Goal: Transaction & Acquisition: Purchase product/service

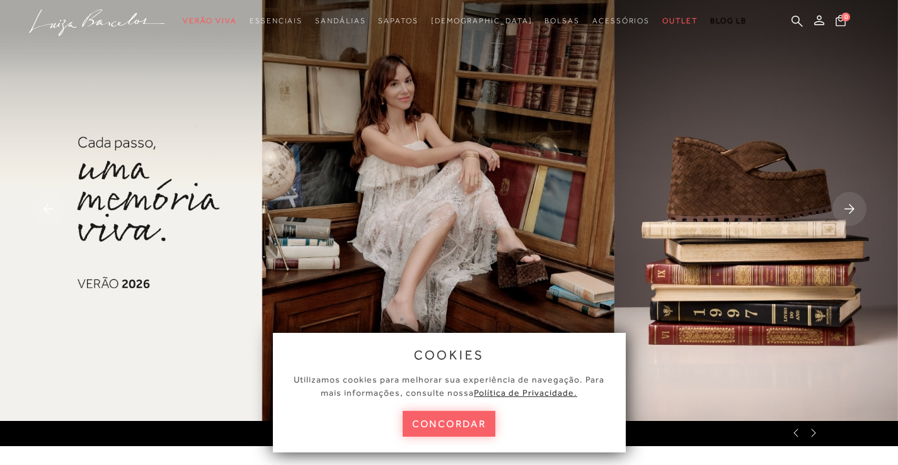
drag, startPoint x: 476, startPoint y: 429, endPoint x: 462, endPoint y: 418, distance: 17.0
click at [474, 429] on button "concordar" at bounding box center [448, 424] width 93 height 26
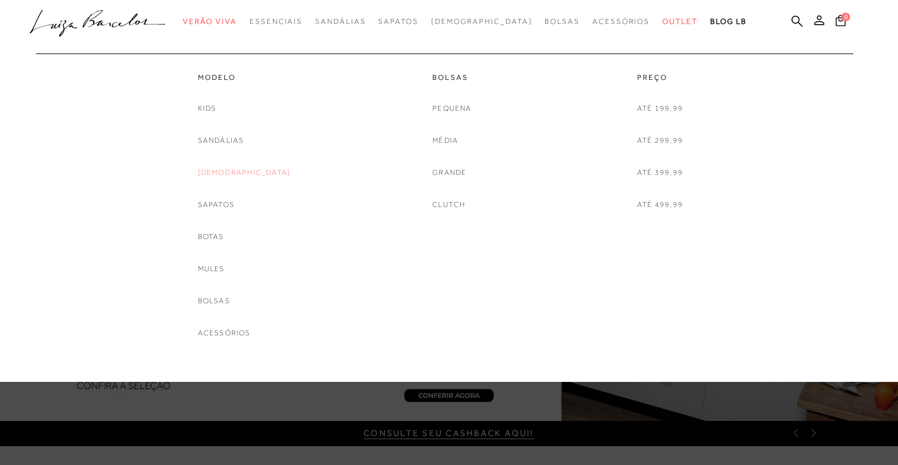
click at [241, 173] on link "[DEMOGRAPHIC_DATA]" at bounding box center [244, 172] width 93 height 13
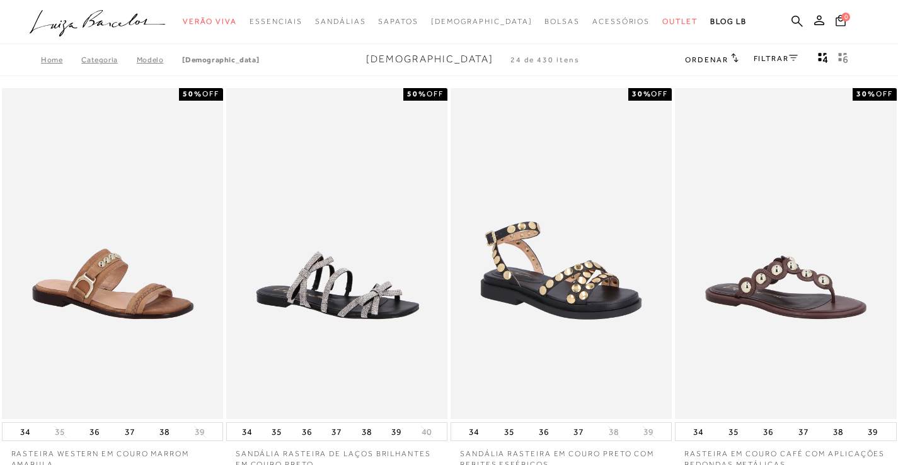
click at [773, 60] on link "FILTRAR" at bounding box center [775, 58] width 44 height 9
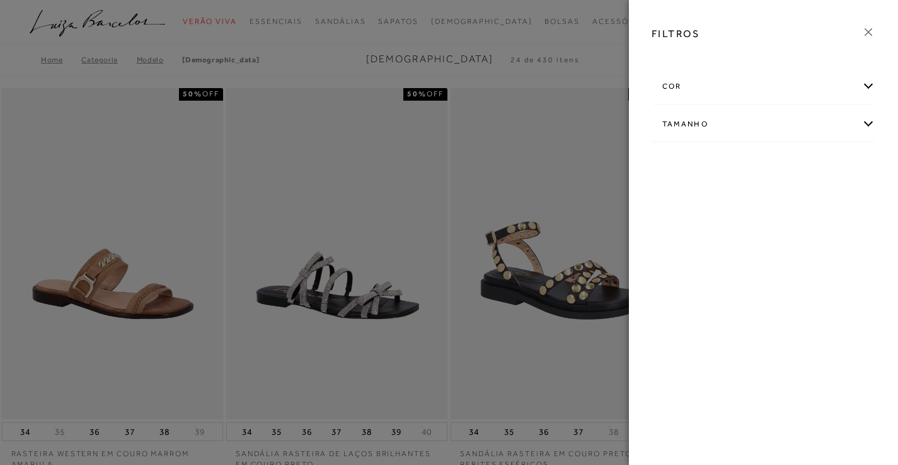
click at [733, 84] on div "cor" at bounding box center [763, 86] width 223 height 33
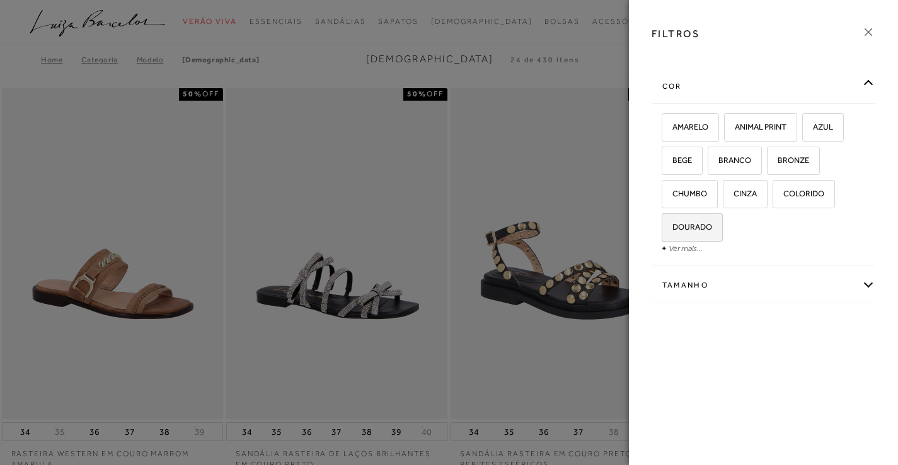
click at [692, 224] on span "DOURADO" at bounding box center [687, 226] width 49 height 9
click at [672, 224] on input "DOURADO" at bounding box center [665, 229] width 13 height 13
checkbox input "true"
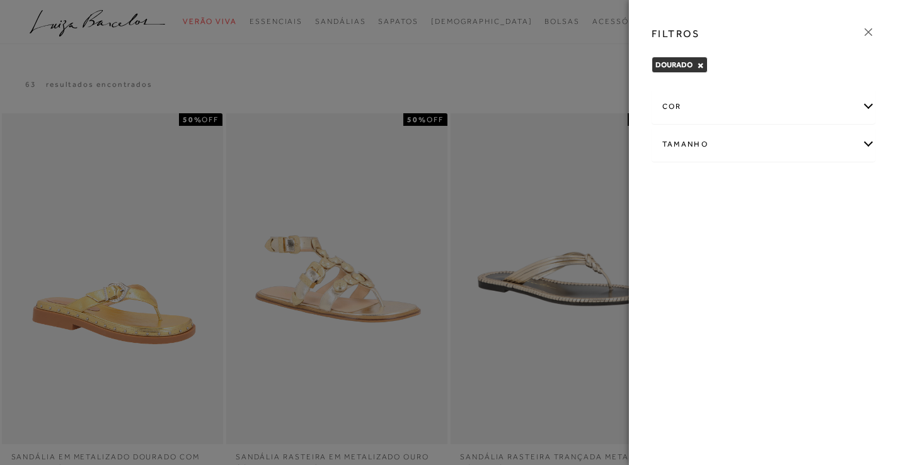
click at [534, 71] on div at bounding box center [449, 232] width 898 height 465
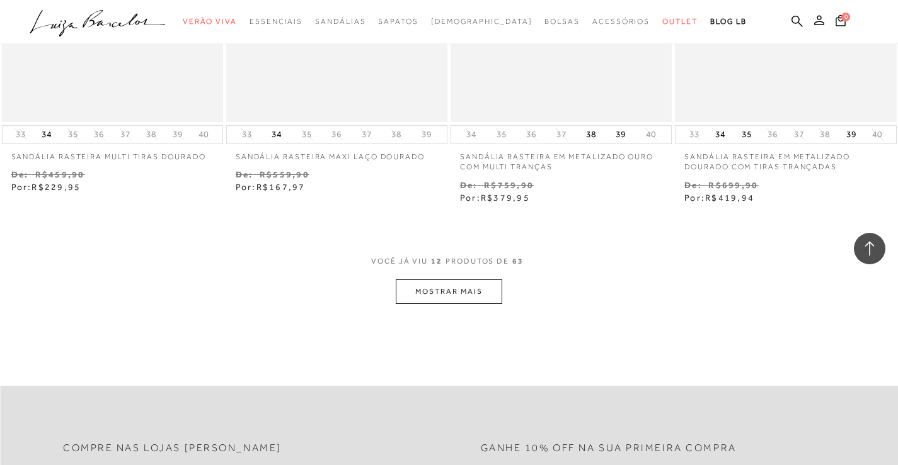
scroll to position [1197, 0]
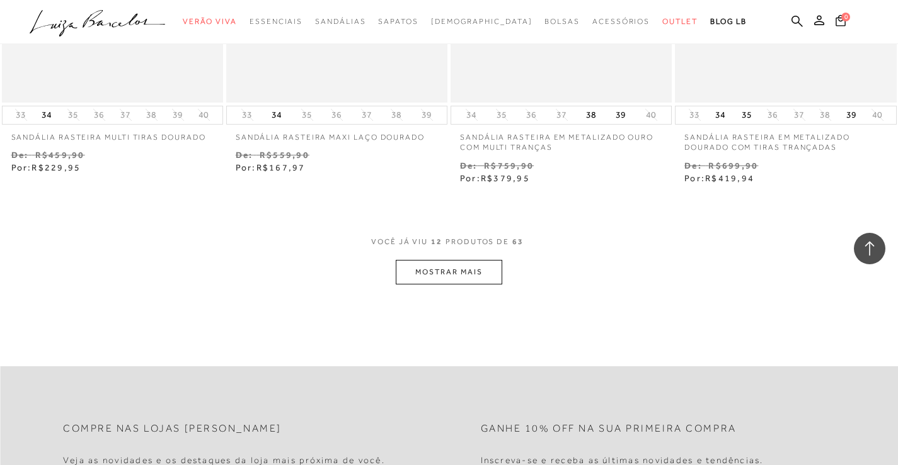
click at [459, 268] on button "MOSTRAR MAIS" at bounding box center [449, 272] width 106 height 25
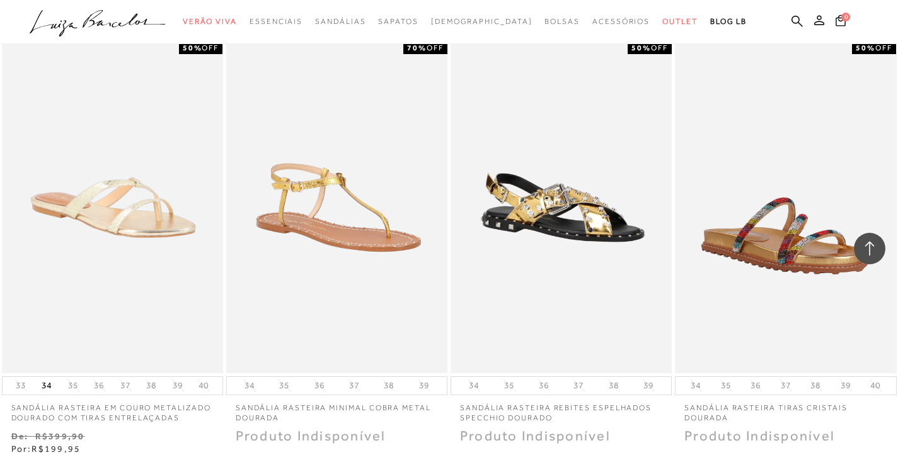
scroll to position [2394, 0]
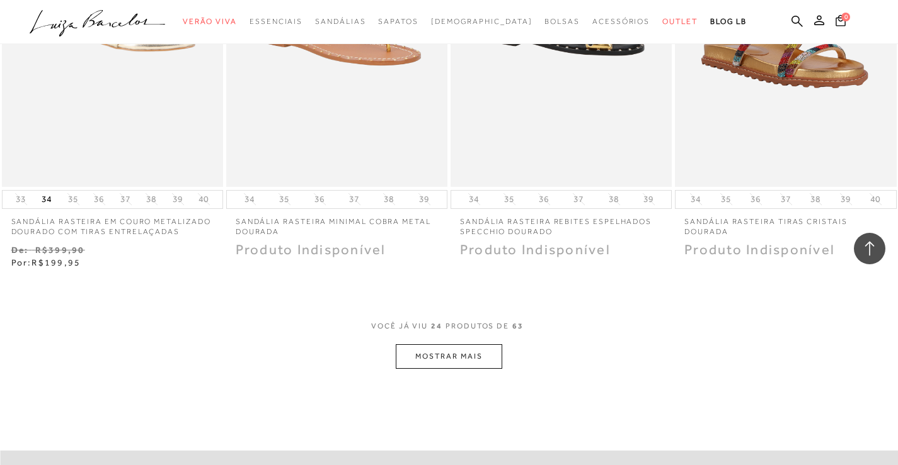
click at [479, 360] on button "MOSTRAR MAIS" at bounding box center [449, 357] width 106 height 25
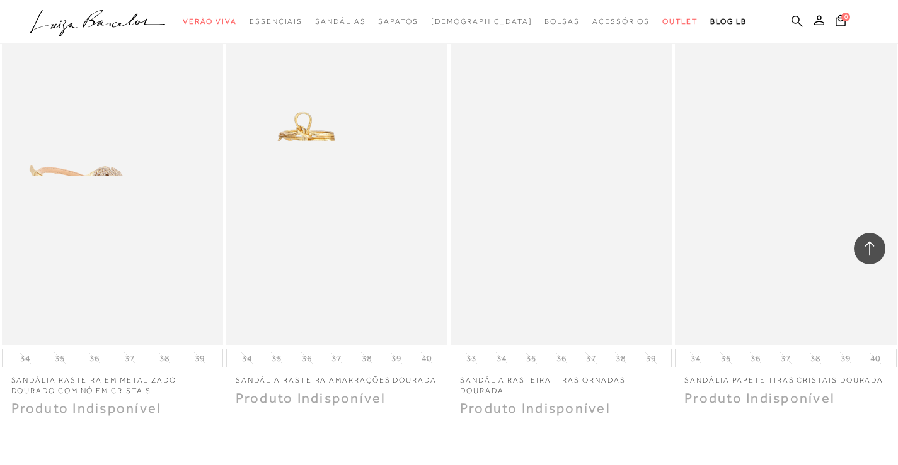
scroll to position [3716, 0]
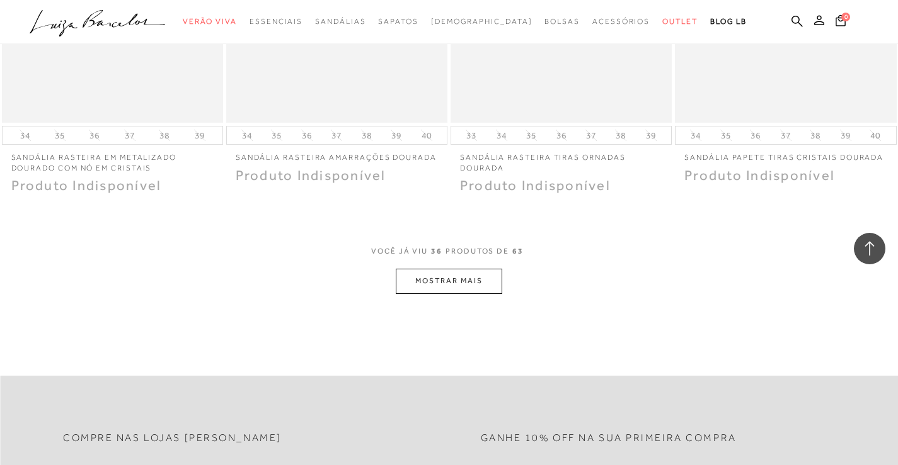
click at [469, 278] on button "MOSTRAR MAIS" at bounding box center [449, 281] width 106 height 25
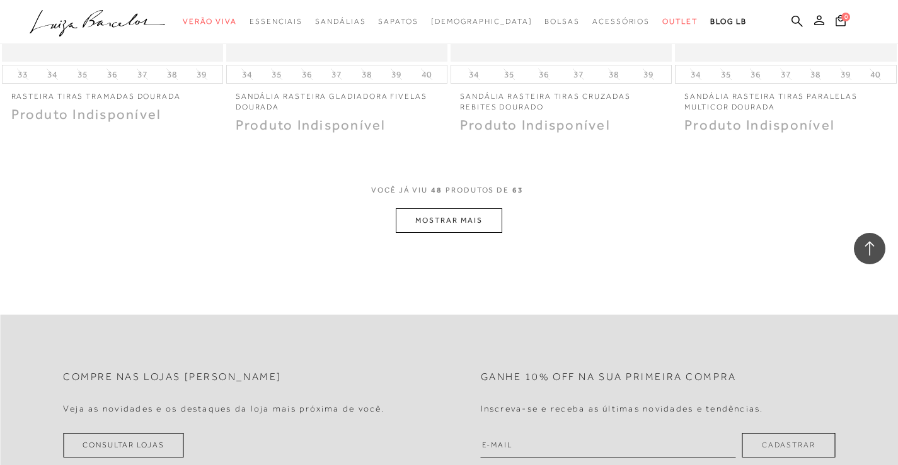
scroll to position [5039, 0]
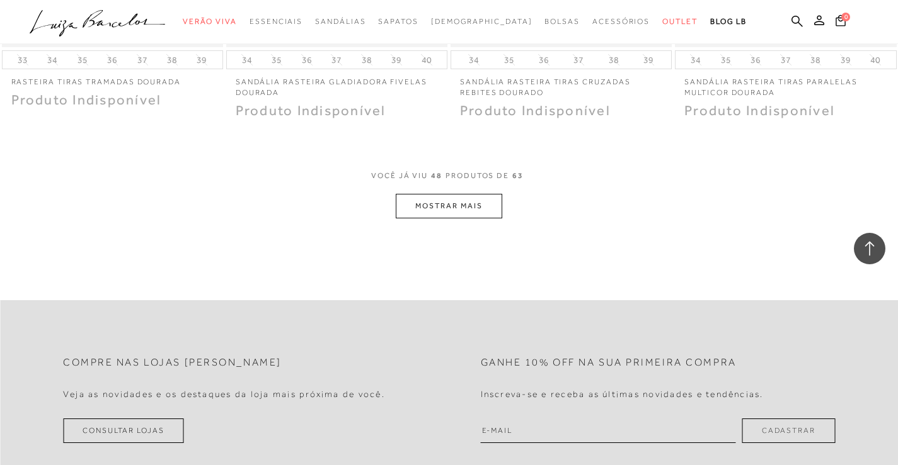
click at [457, 205] on button "MOSTRAR MAIS" at bounding box center [449, 206] width 106 height 25
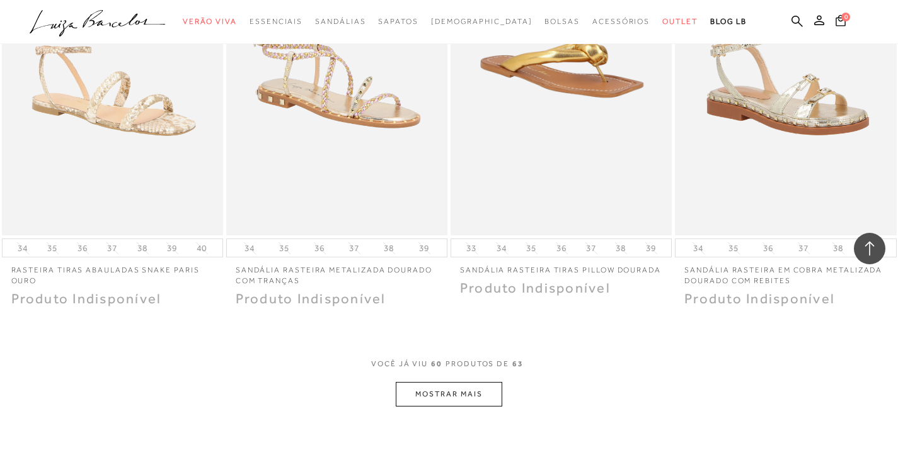
scroll to position [6173, 0]
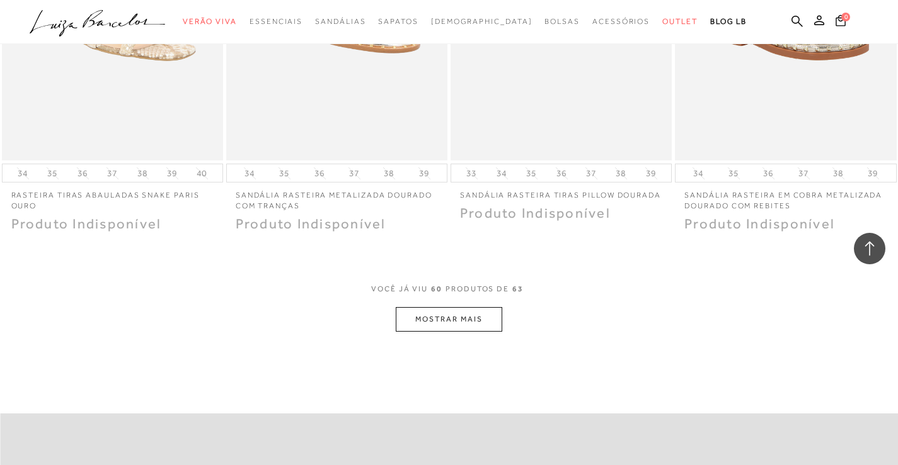
click at [447, 317] on button "MOSTRAR MAIS" at bounding box center [449, 319] width 106 height 25
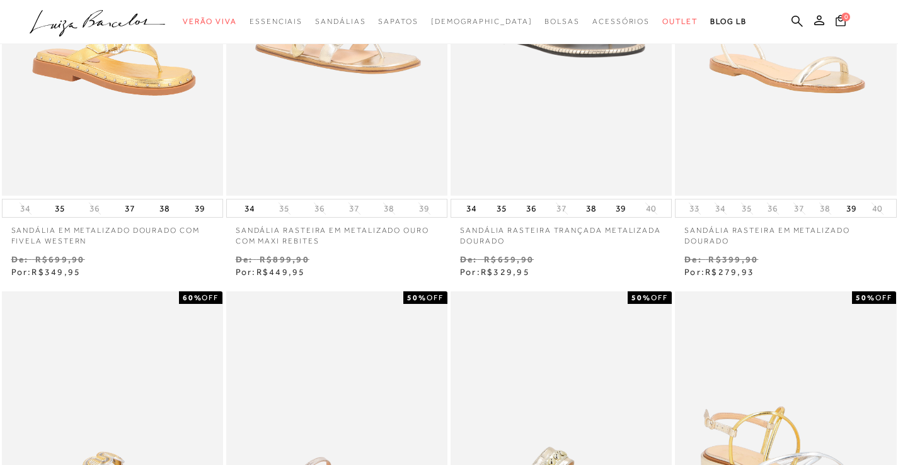
scroll to position [0, 0]
